Goal: Transaction & Acquisition: Book appointment/travel/reservation

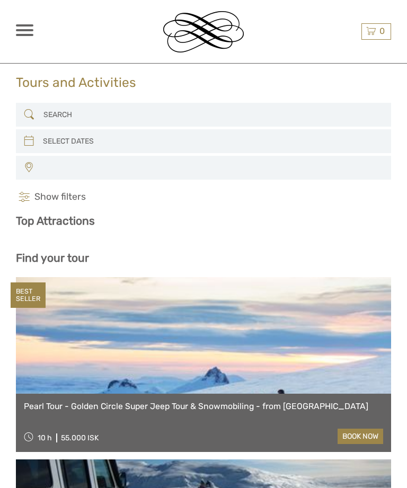
select select
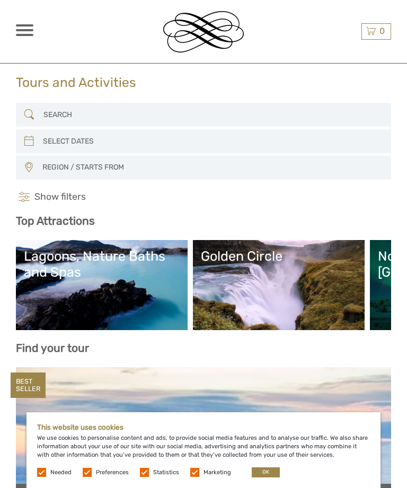
click at [271, 469] on button "OK" at bounding box center [266, 472] width 28 height 10
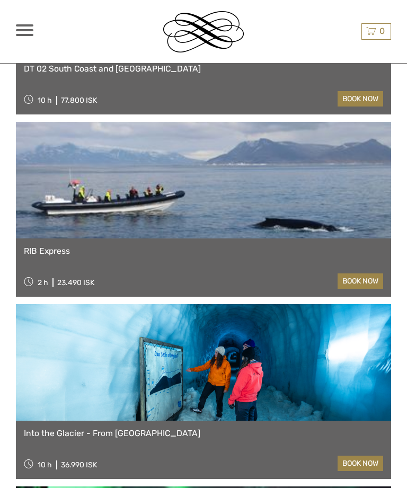
scroll to position [1884, 0]
click at [361, 285] on link "book now" at bounding box center [360, 281] width 46 height 15
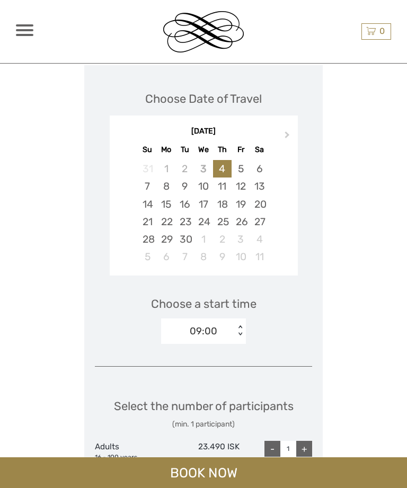
scroll to position [1349, 0]
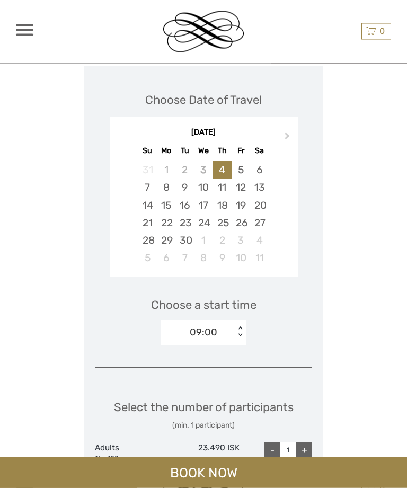
click at [150, 179] on div "7" at bounding box center [147, 187] width 19 height 17
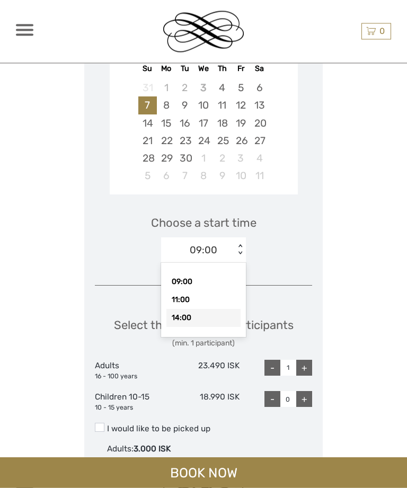
scroll to position [1432, 0]
click at [189, 309] on div "14:00" at bounding box center [203, 318] width 74 height 18
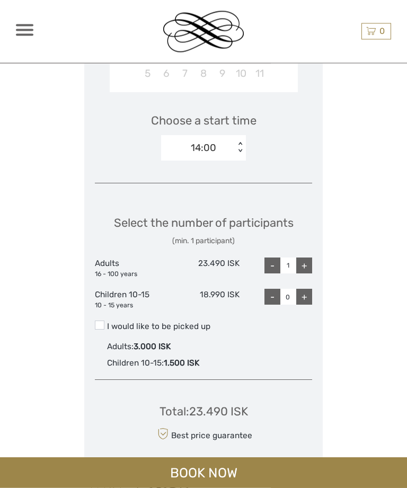
scroll to position [1536, 0]
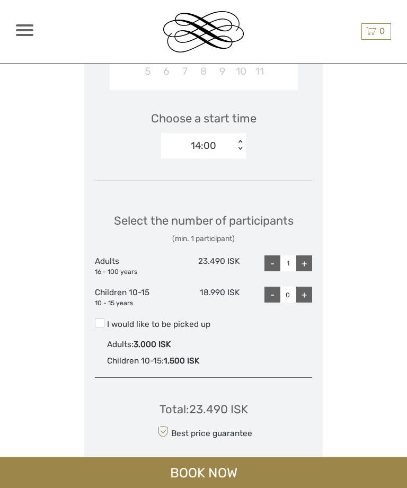
click at [308, 255] on div "+" at bounding box center [304, 263] width 16 height 16
click at [310, 255] on div "+" at bounding box center [304, 263] width 16 height 16
type input "3"
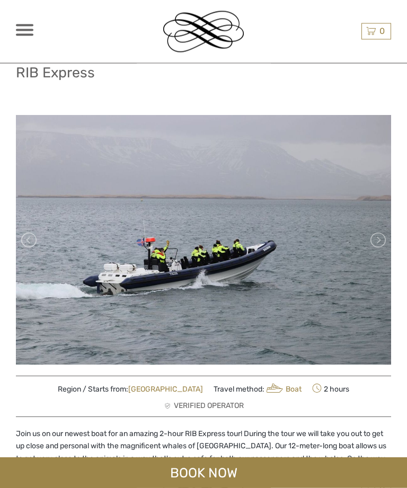
scroll to position [0, 0]
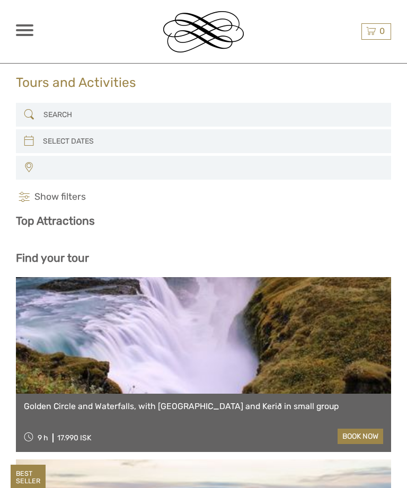
select select
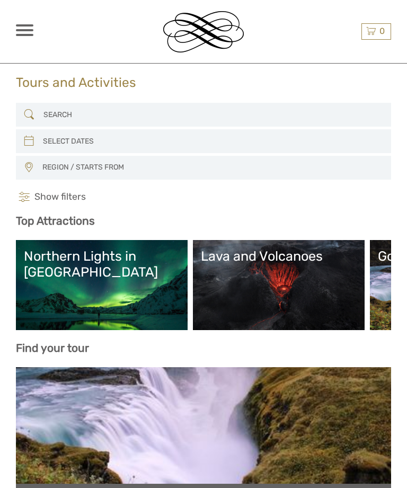
click at [75, 171] on span "REGION / STARTS FROM" at bounding box center [212, 167] width 348 height 17
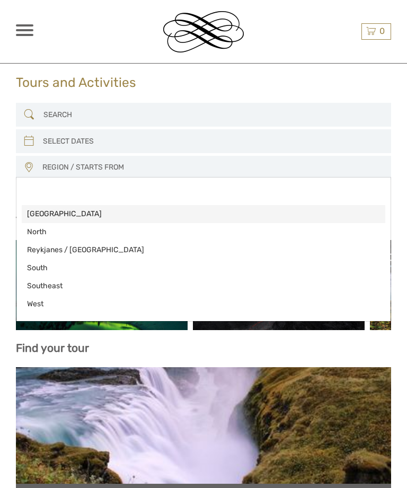
click at [42, 216] on span "[GEOGRAPHIC_DATA]" at bounding box center [194, 214] width 335 height 11
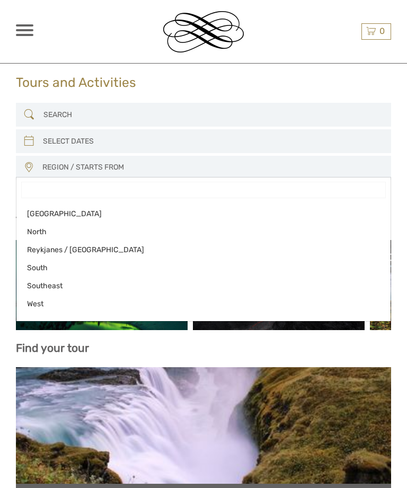
select select "[GEOGRAPHIC_DATA]"
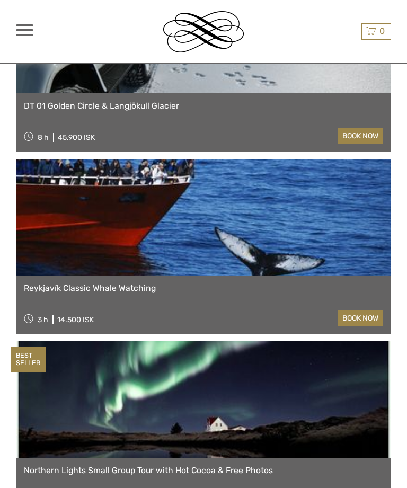
scroll to position [597, 0]
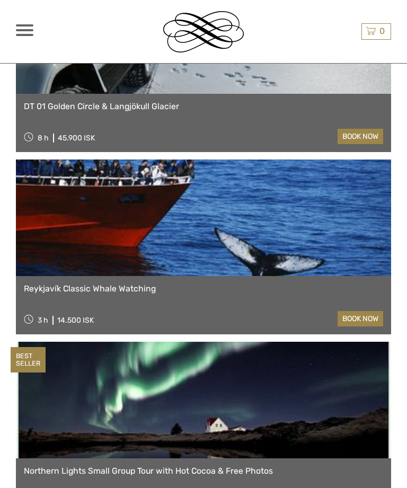
click at [359, 320] on link "book now" at bounding box center [360, 318] width 46 height 15
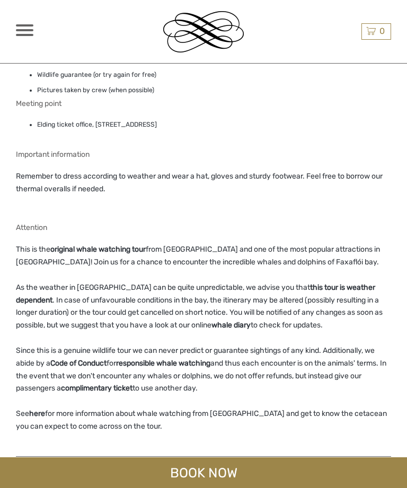
scroll to position [1028, 0]
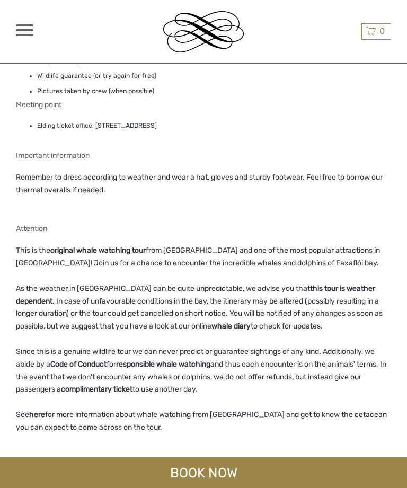
click at [251, 321] on strong "whale diary" at bounding box center [230, 325] width 39 height 9
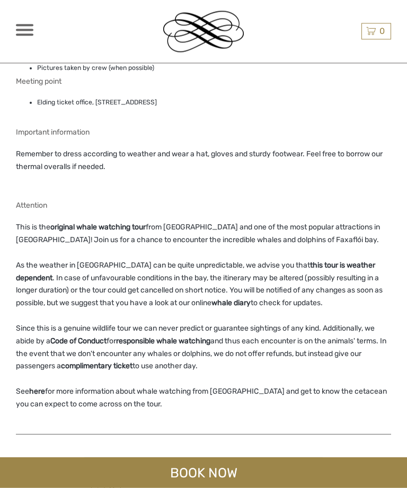
scroll to position [1051, 0]
click at [251, 299] on strong "whale diary" at bounding box center [230, 303] width 39 height 9
click at [257, 289] on p "As the weather in Iceland can be quite unpredictable, we advise you that this t…" at bounding box center [203, 285] width 375 height 50
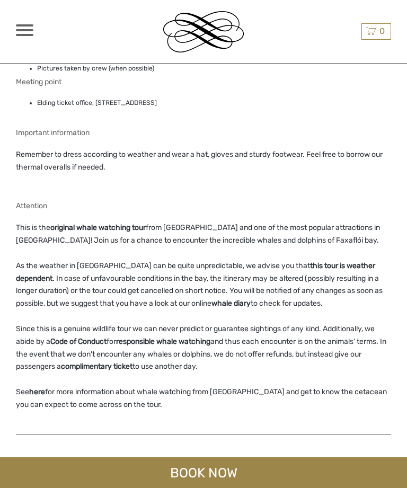
click at [332, 261] on strong "this tour is weather dependent" at bounding box center [195, 272] width 359 height 22
click at [336, 240] on div "Attention This is the original whale watching tour from Reykjavík and one of th…" at bounding box center [203, 312] width 375 height 221
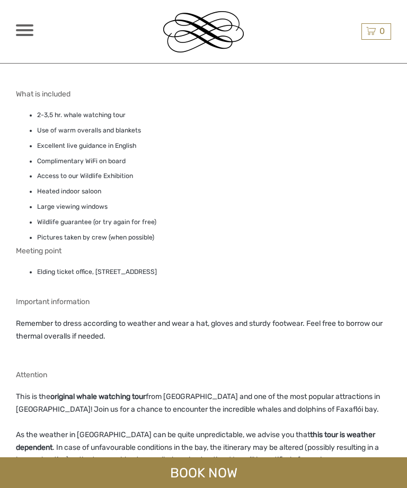
scroll to position [0, 0]
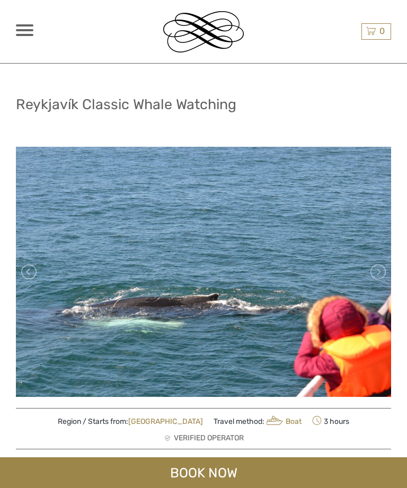
click at [31, 22] on div "ISK ISK € $ £ EN English Español Deutsch Tours Multi-day tours Transfers Car re…" at bounding box center [63, 32] width 94 height 60
click at [24, 33] on div at bounding box center [24, 30] width 17 height 12
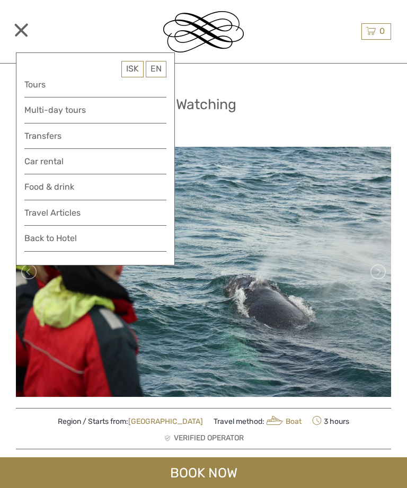
click at [68, 184] on link "Food & drink" at bounding box center [95, 190] width 142 height 20
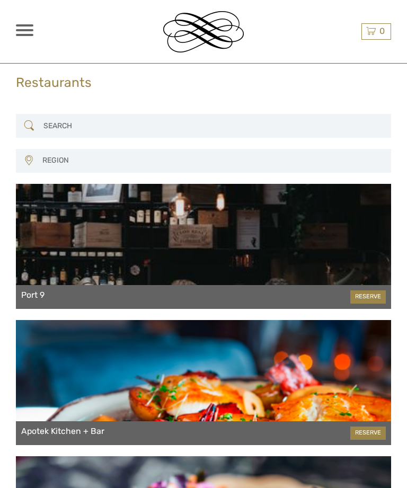
click at [75, 167] on span "REGION" at bounding box center [212, 160] width 348 height 17
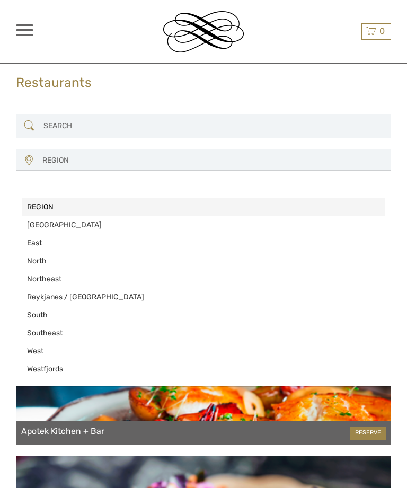
click at [85, 155] on div at bounding box center [203, 244] width 407 height 488
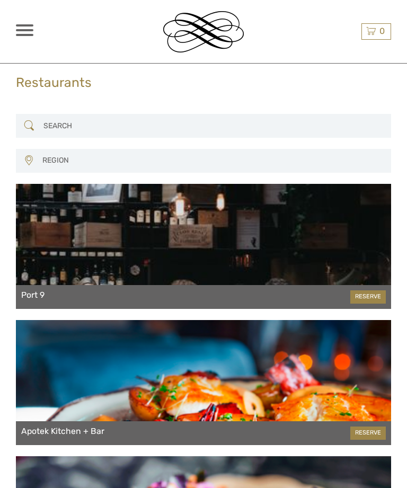
click at [108, 160] on span "REGION" at bounding box center [212, 160] width 348 height 17
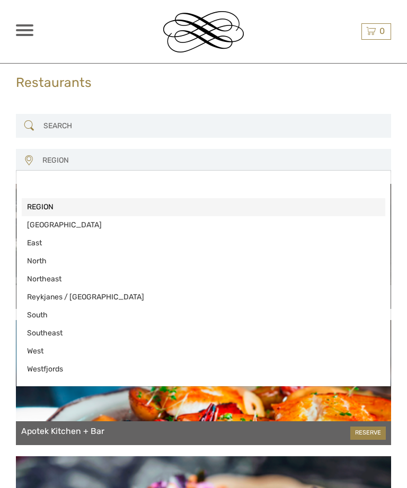
click at [115, 160] on div at bounding box center [203, 244] width 407 height 488
click at [122, 165] on span "REGION" at bounding box center [212, 160] width 348 height 17
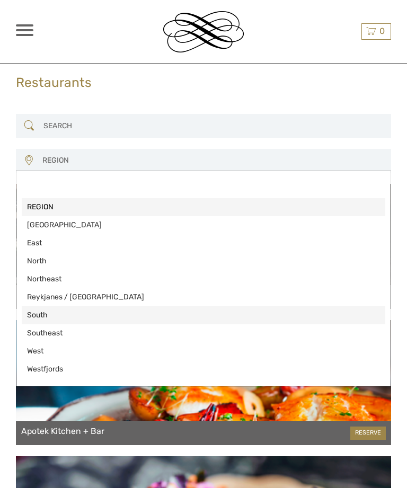
click at [42, 317] on span "South" at bounding box center [203, 315] width 353 height 11
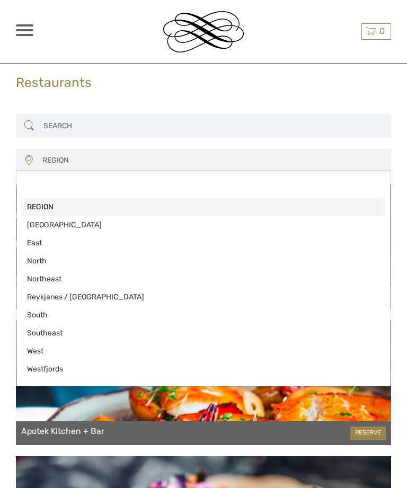
select select "6"
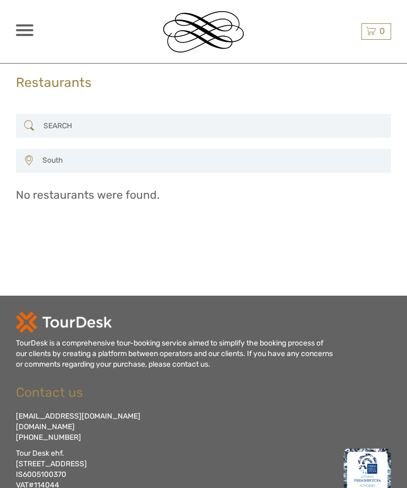
click at [48, 308] on div "TourDesk is a comprehensive tour-booking service aimed to simplify the booking …" at bounding box center [203, 465] width 375 height 339
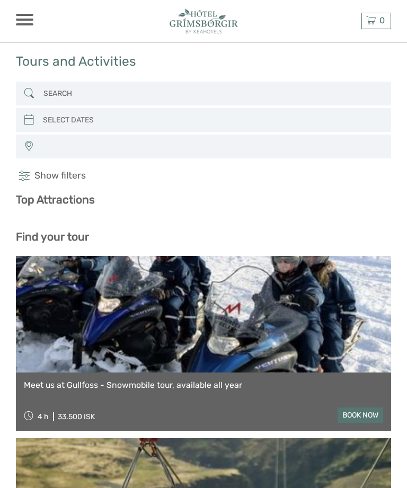
select select
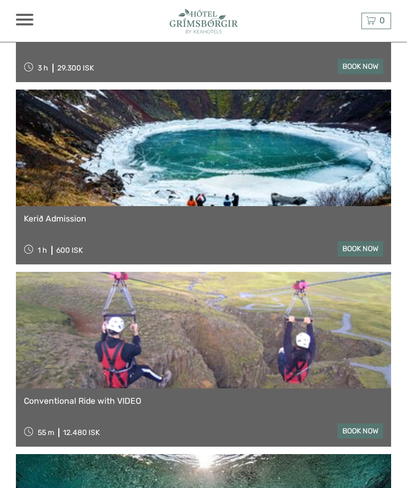
scroll to position [2445, 0]
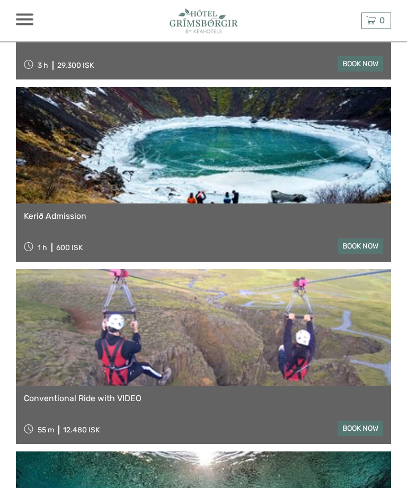
click at [199, 230] on div "Kerið Admission 1 h 600 ISK book now" at bounding box center [203, 233] width 375 height 58
click at [287, 154] on link at bounding box center [203, 145] width 375 height 117
